Goal: Transaction & Acquisition: Purchase product/service

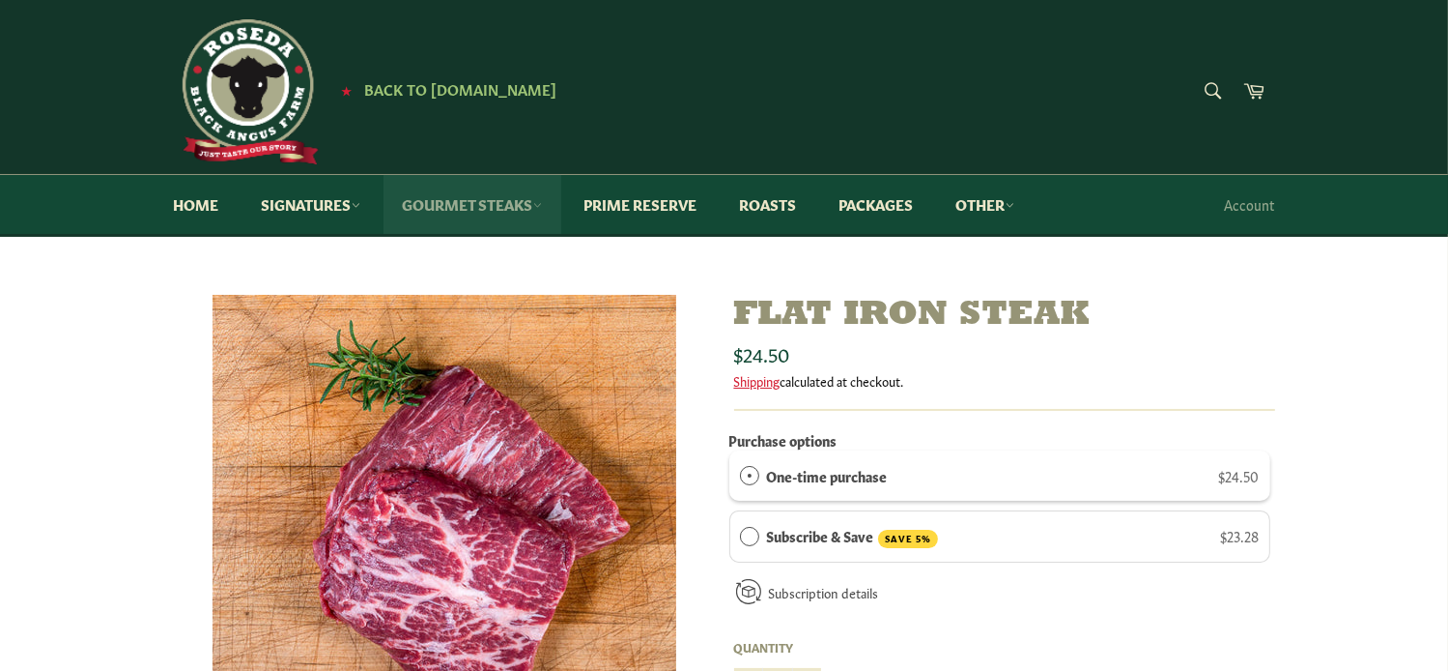
click at [449, 207] on link "Gourmet Steaks" at bounding box center [473, 204] width 178 height 59
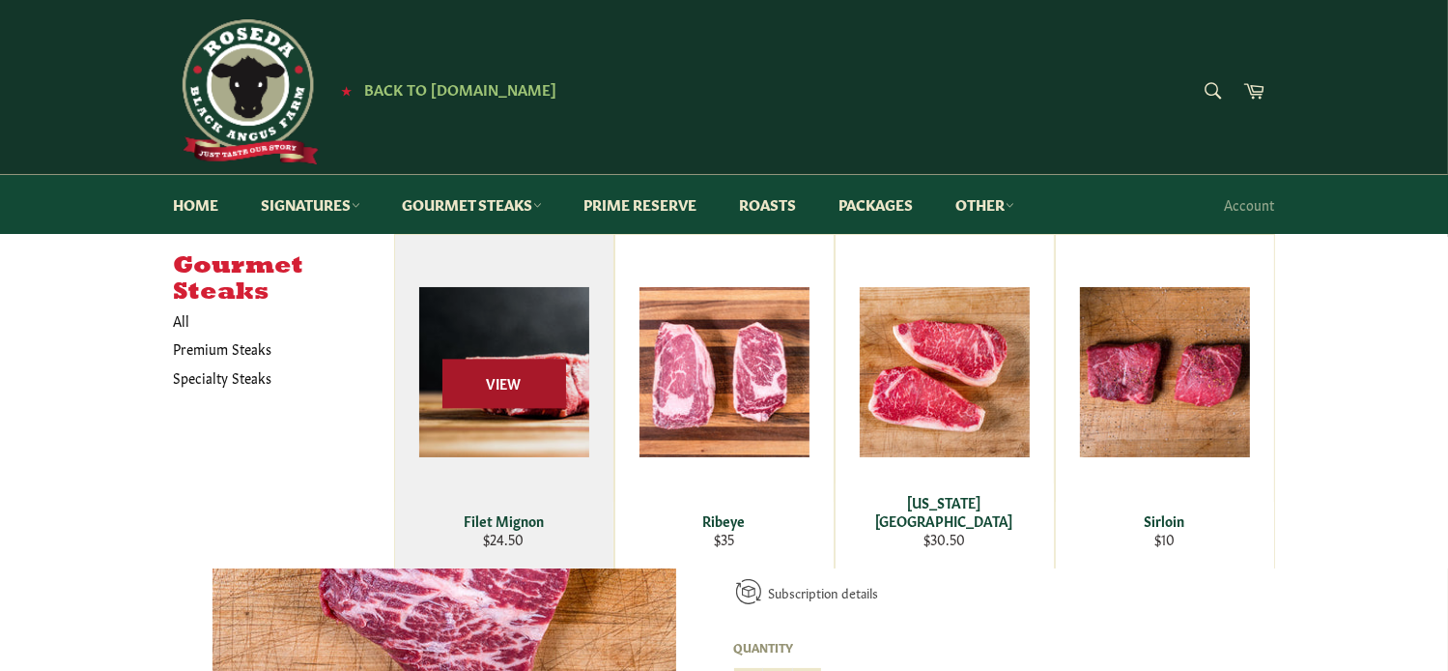
click at [504, 384] on span "View" at bounding box center [505, 383] width 124 height 49
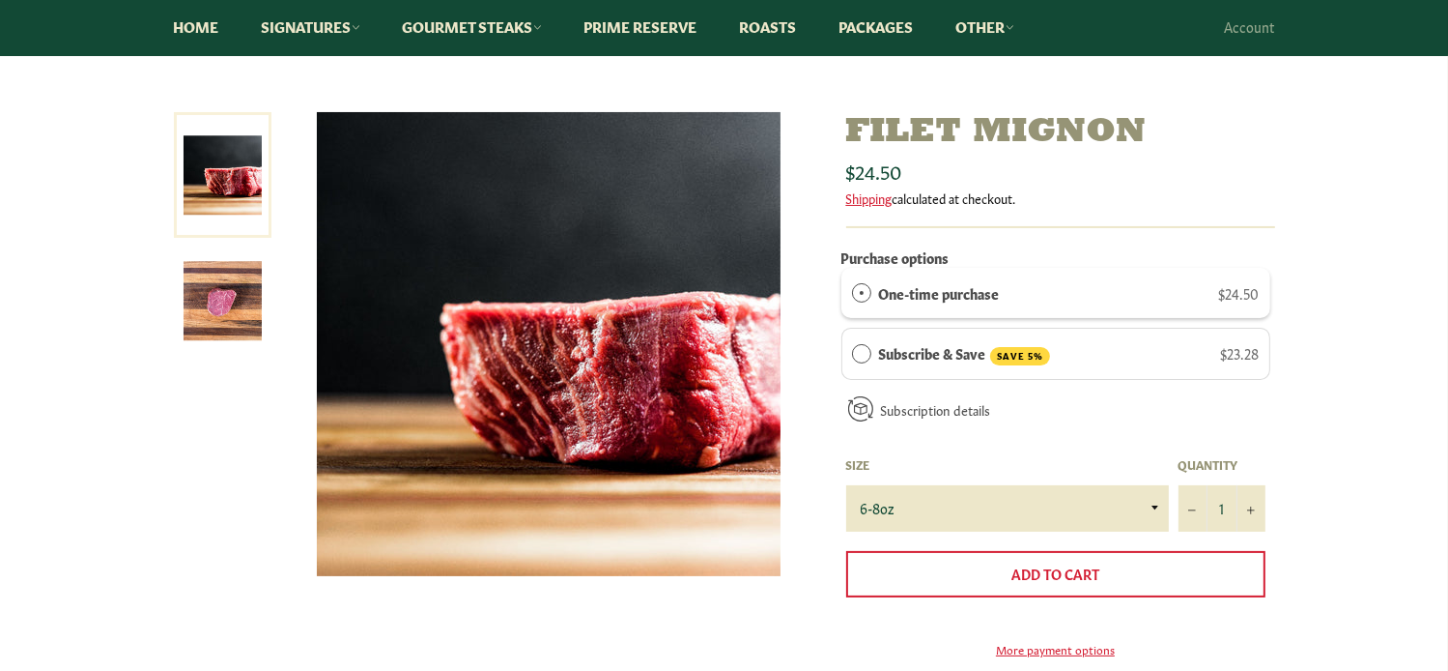
scroll to position [193, 0]
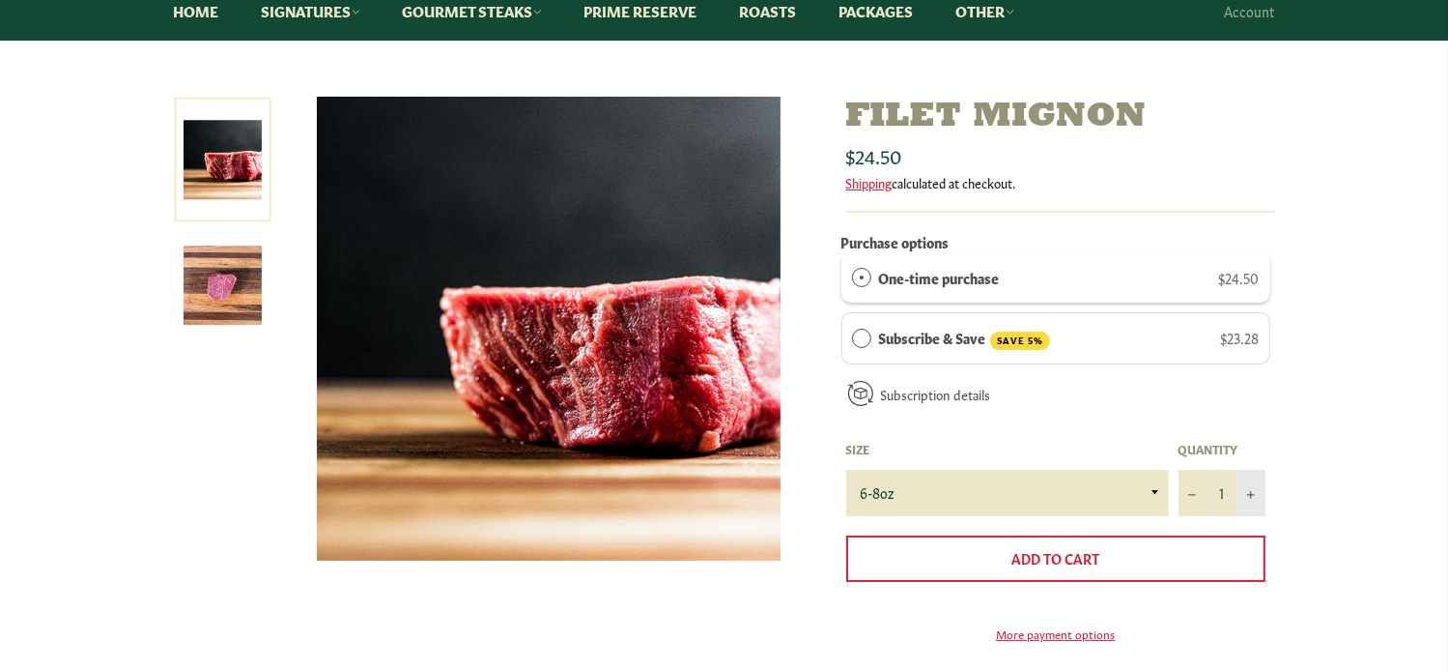
click at [1251, 492] on icon "Increase item quantity by one" at bounding box center [1251, 496] width 8 height 8
type input "2"
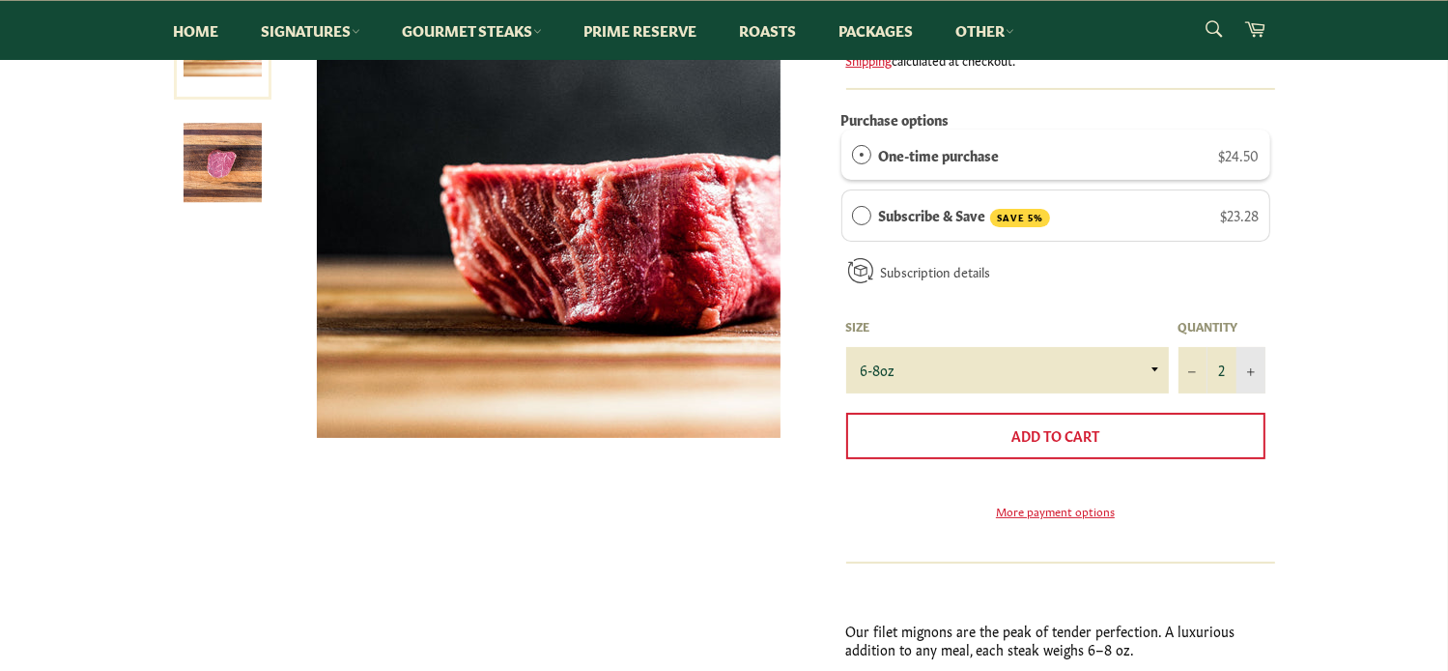
scroll to position [322, 0]
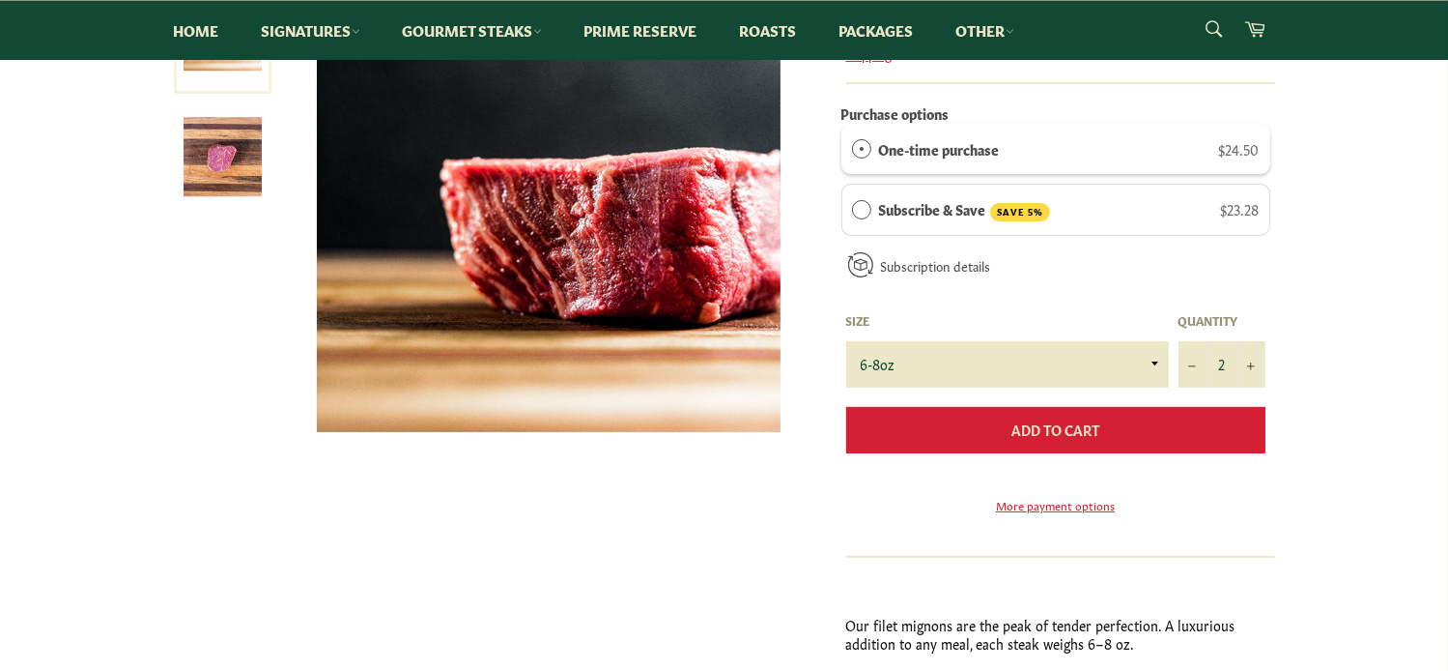
click at [1071, 422] on span "Add to Cart" at bounding box center [1056, 428] width 88 height 19
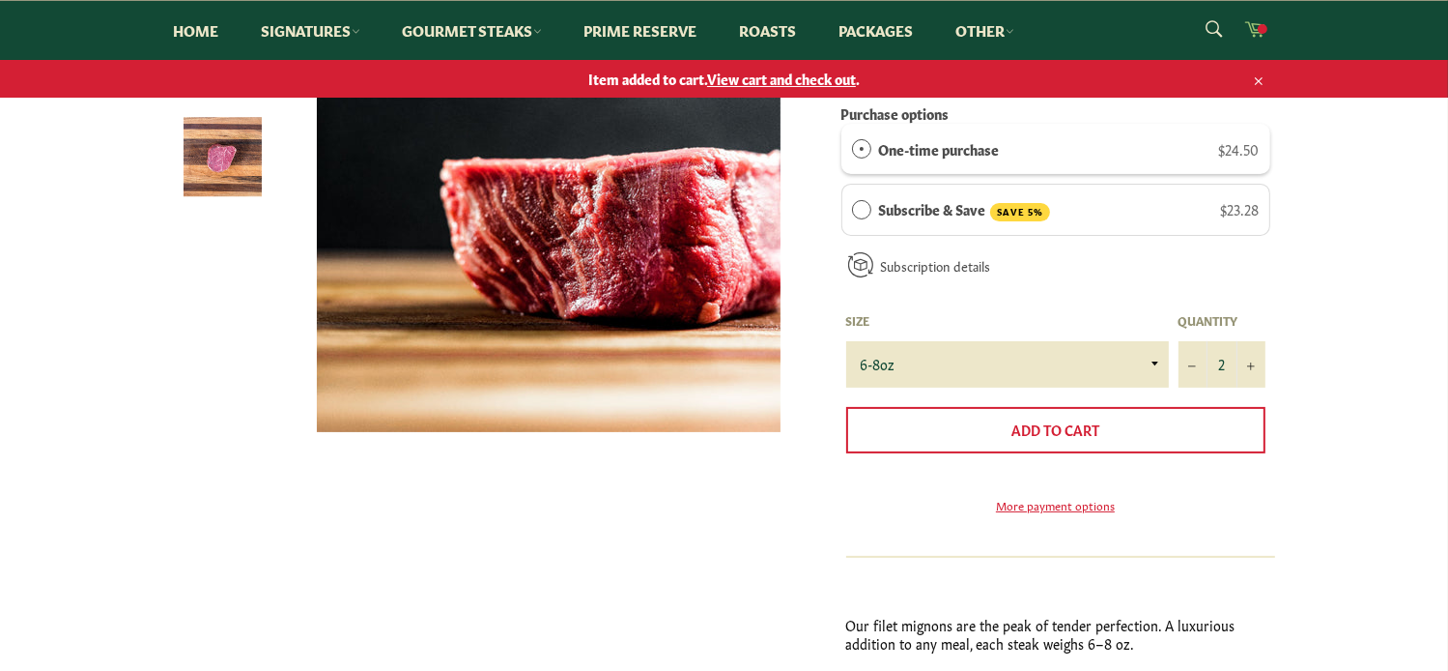
click at [1263, 25] on span at bounding box center [1263, 29] width 10 height 10
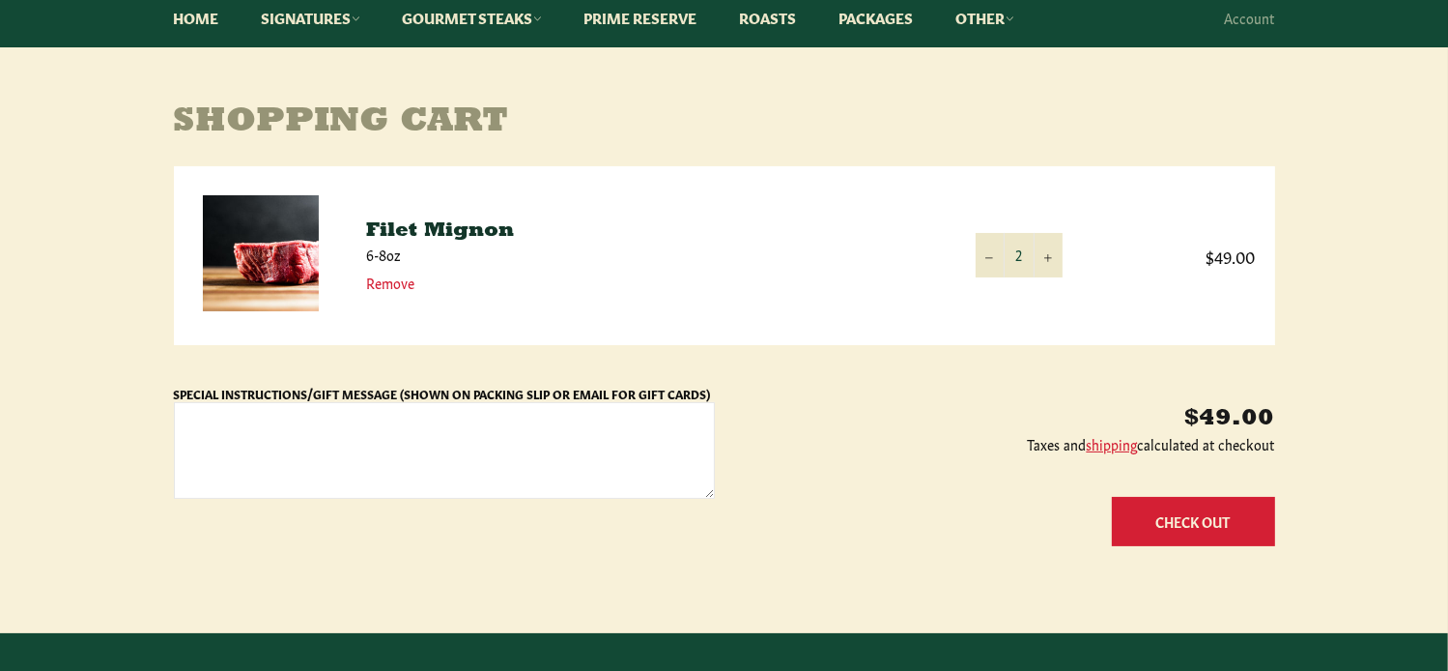
scroll to position [193, 0]
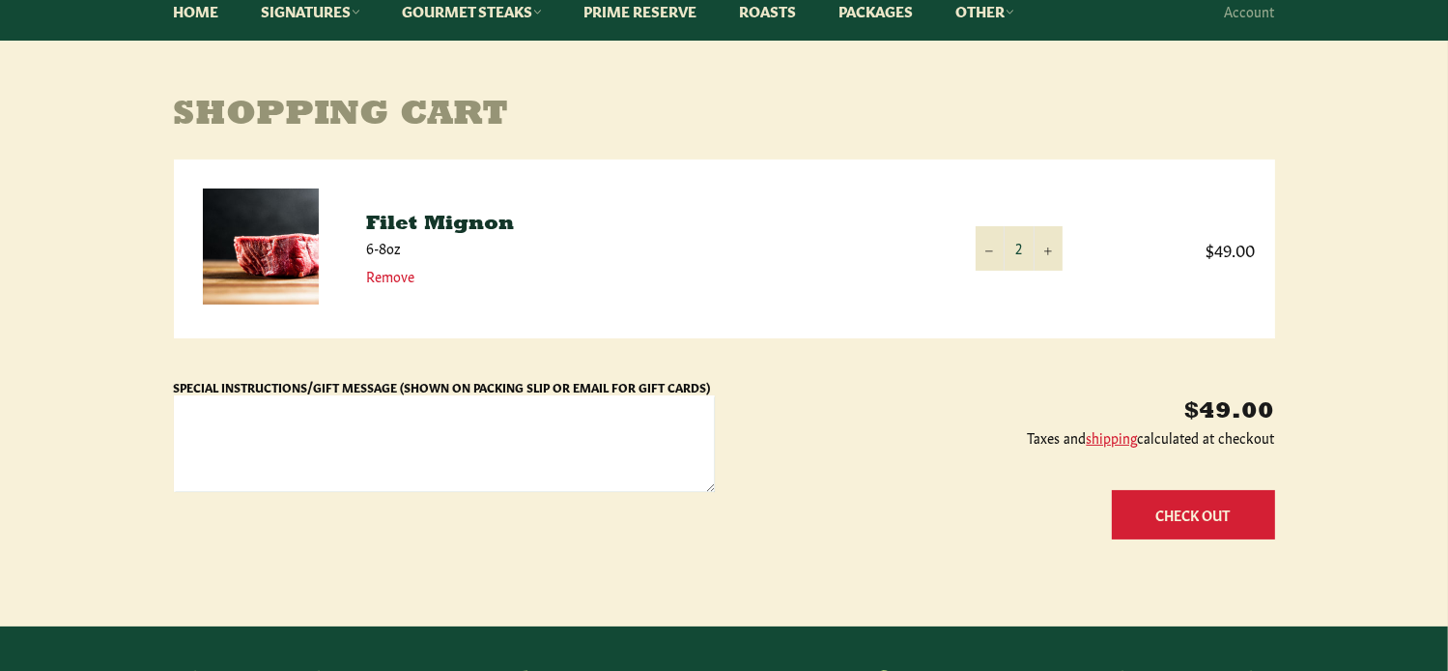
click at [487, 420] on textarea "Special Instructions/Gift Message (Shown on Packing Slip or Email for Gift Card…" at bounding box center [444, 443] width 541 height 97
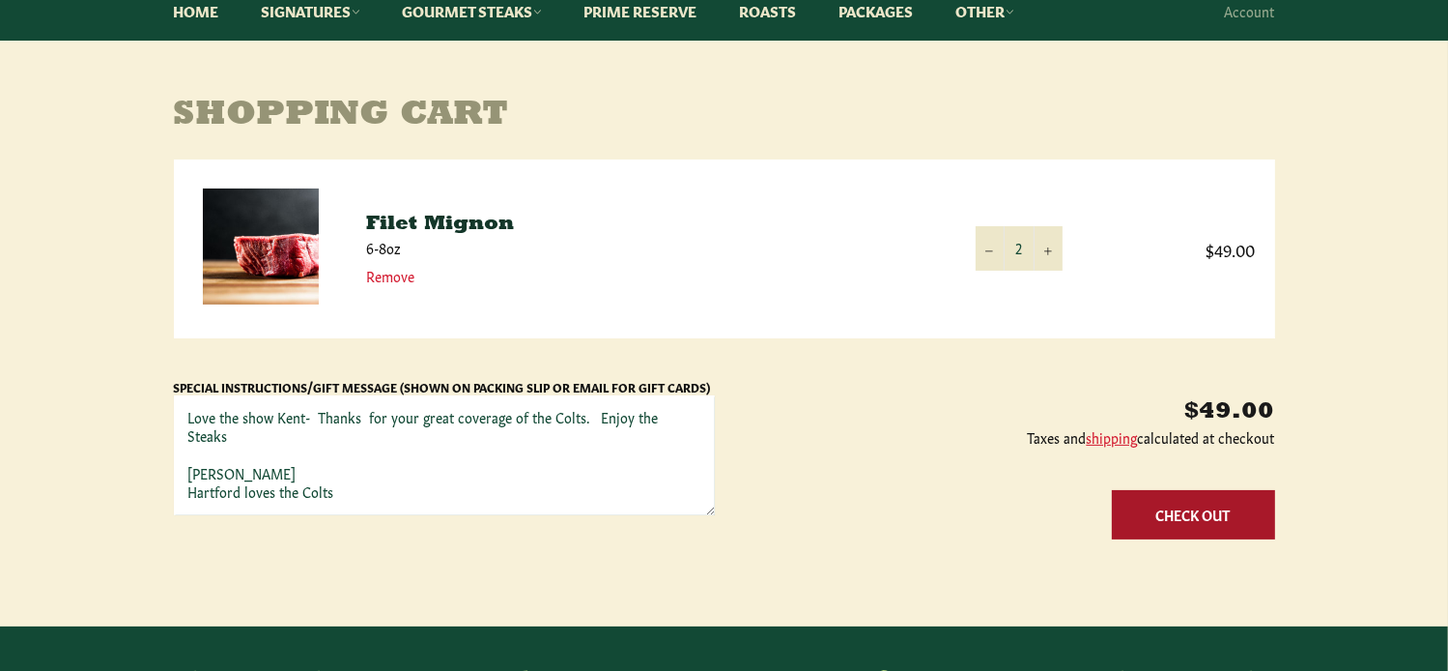
type textarea "Love the show Kent- Thanks for your great coverage of the Colts. Enjoy the Stea…"
click at [1186, 513] on button "Check Out" at bounding box center [1193, 514] width 163 height 49
